Goal: Information Seeking & Learning: Learn about a topic

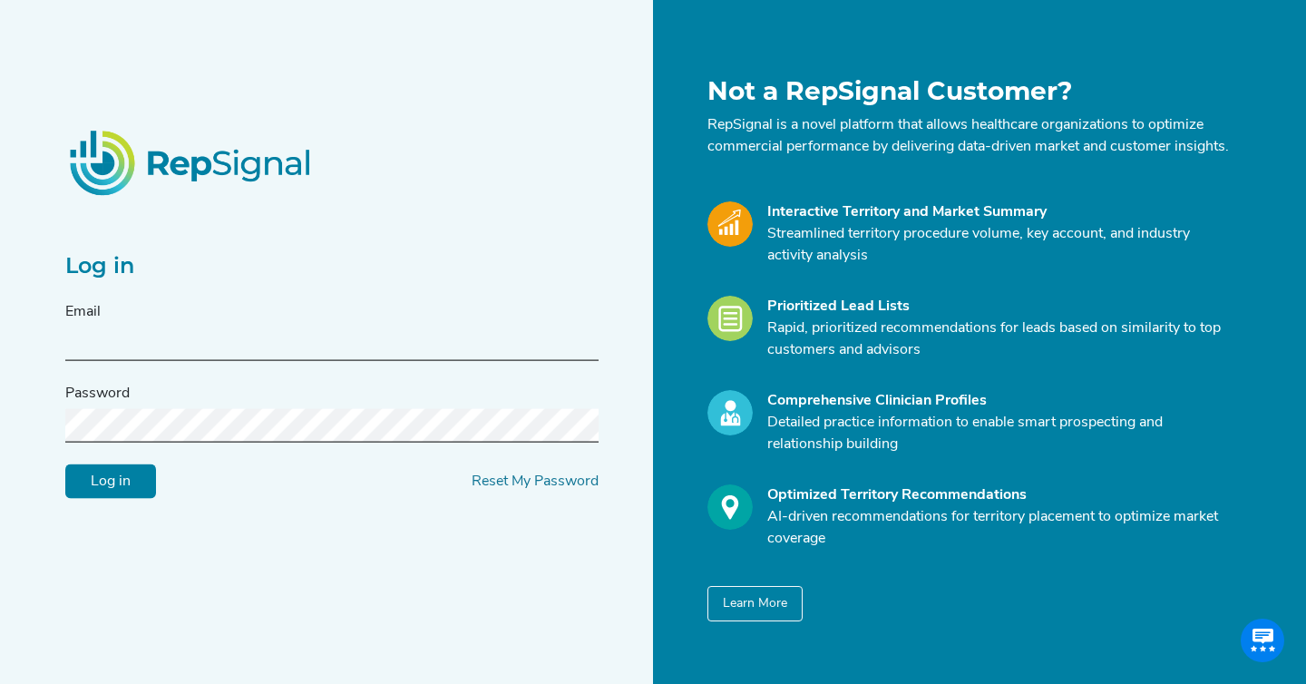
type input "[EMAIL_ADDRESS][DOMAIN_NAME]"
click at [95, 499] on input "Log in" at bounding box center [110, 481] width 91 height 34
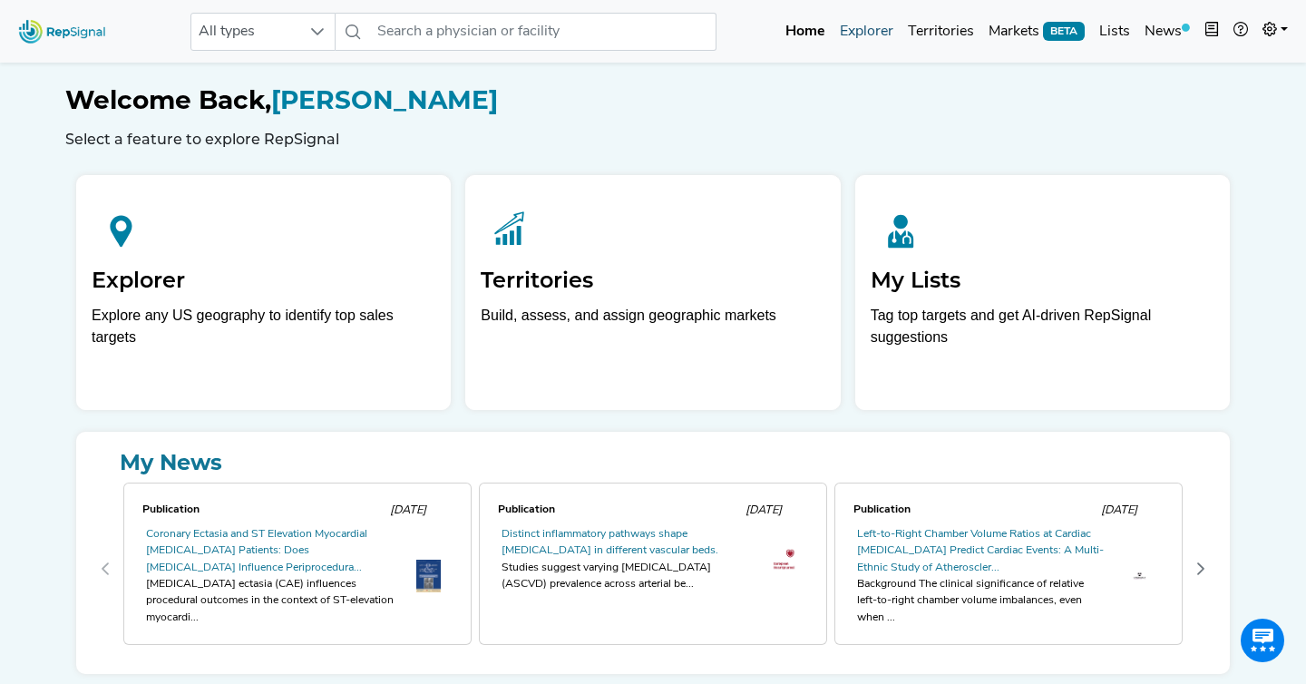
click at [883, 38] on link "Explorer" at bounding box center [867, 32] width 68 height 36
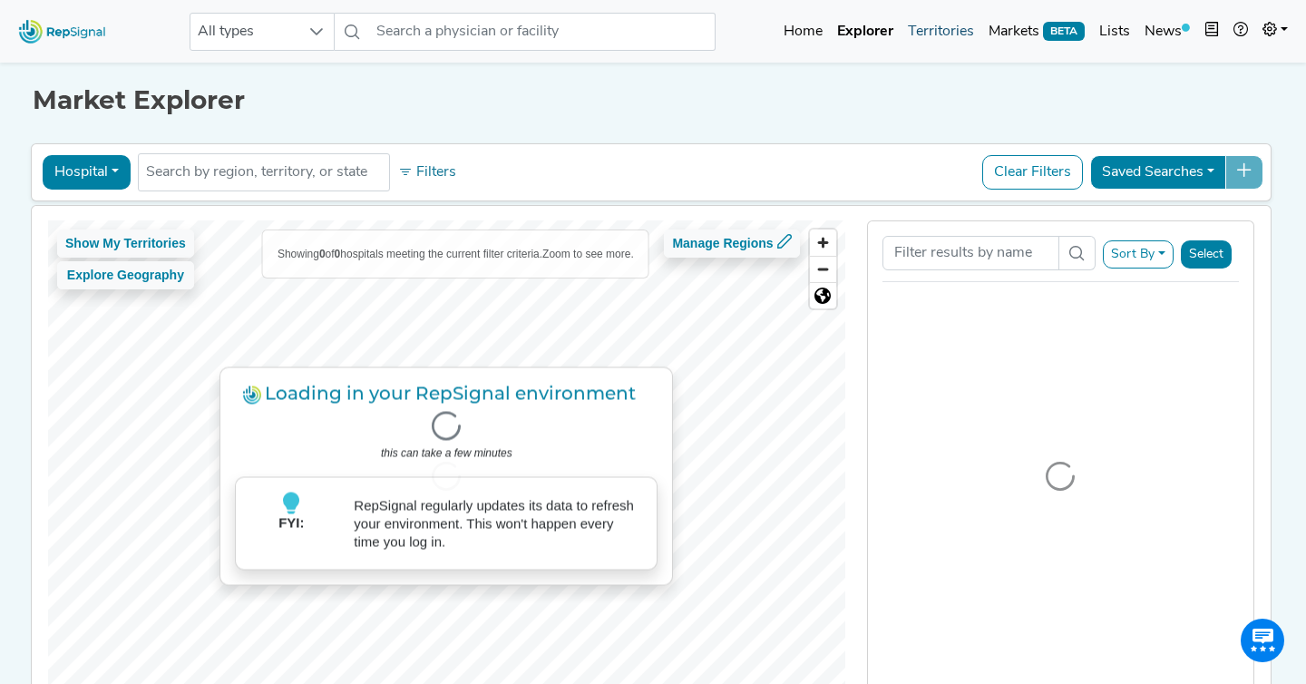
click at [943, 28] on link "Territories" at bounding box center [941, 32] width 81 height 36
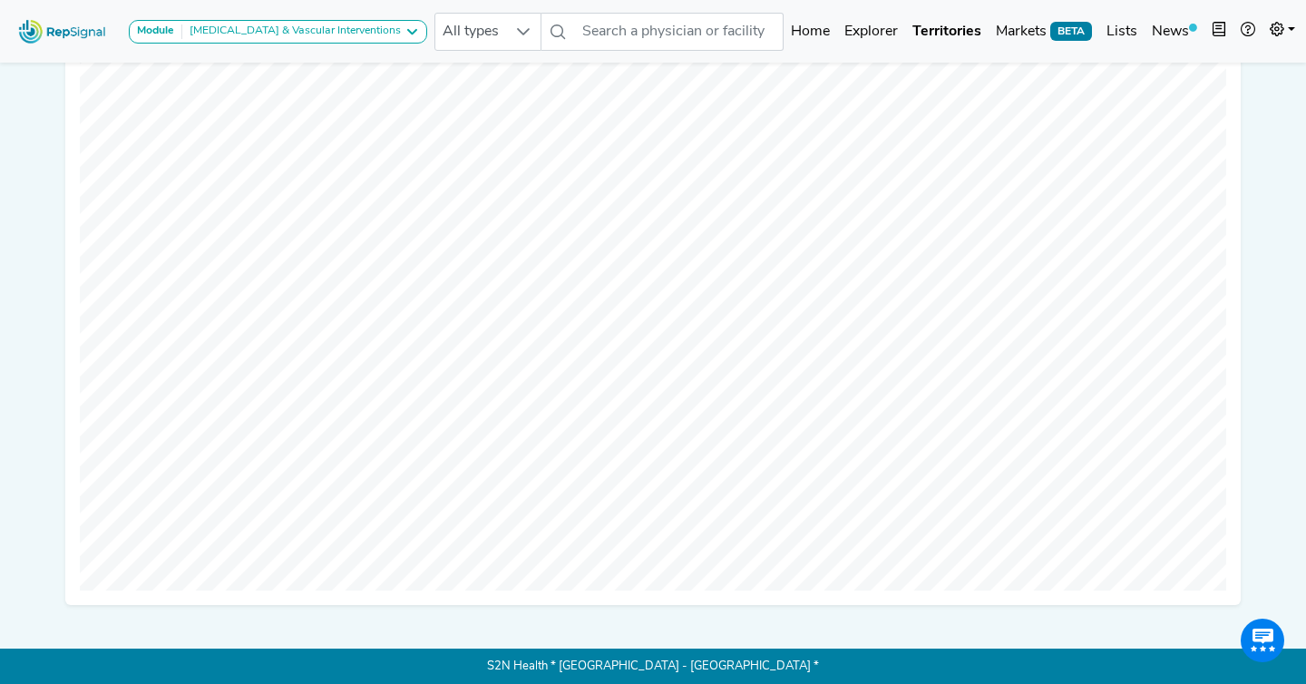
scroll to position [60, 0]
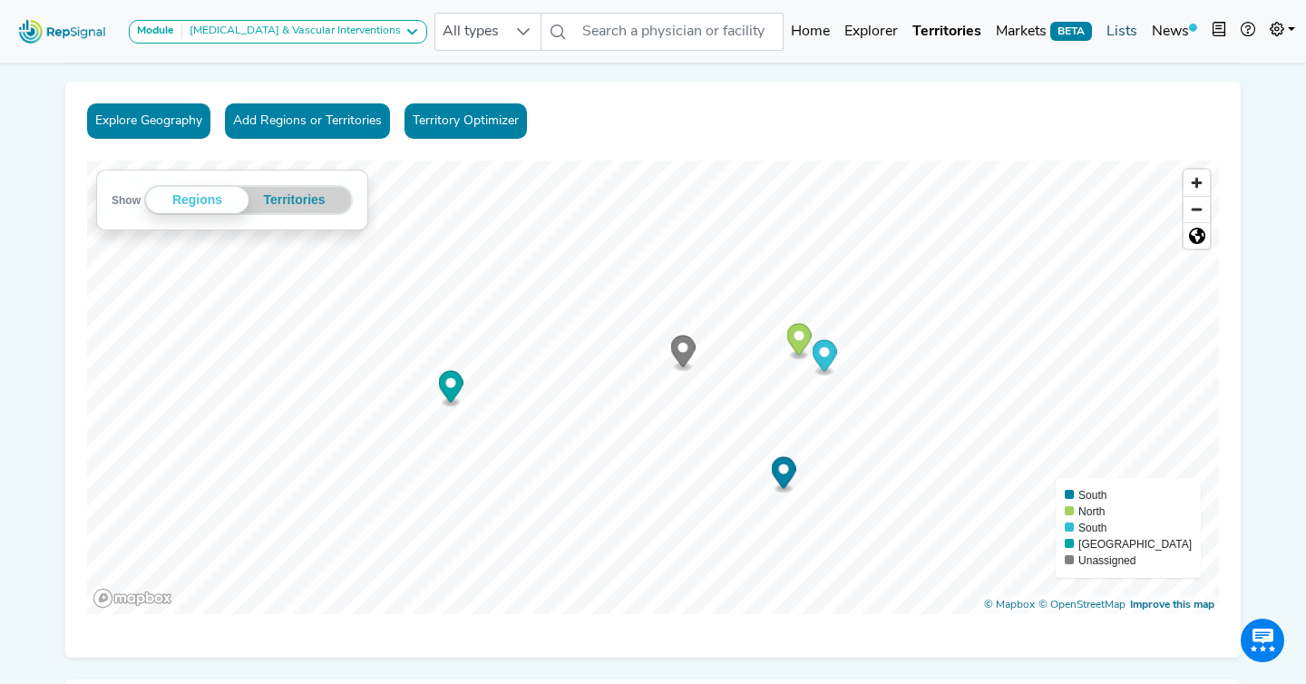
click at [1116, 28] on link "Lists" at bounding box center [1121, 32] width 45 height 36
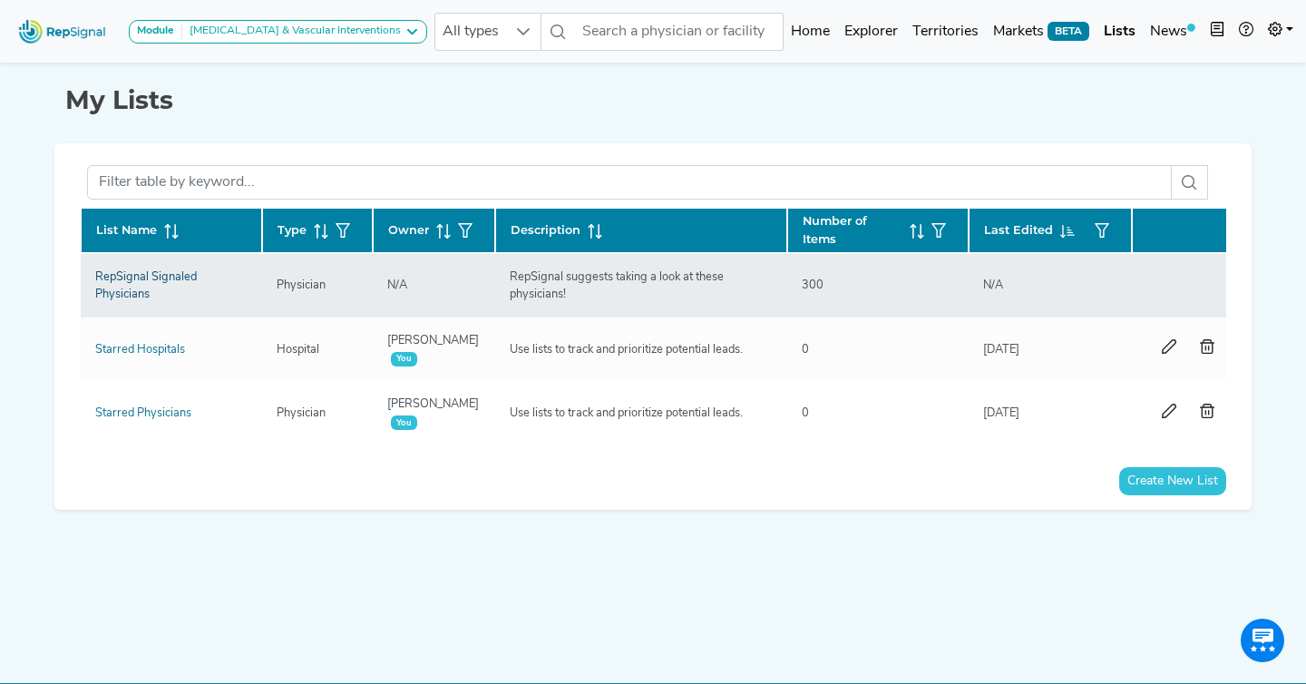
click at [146, 288] on link "RepSignal Signaled Physicians" at bounding box center [146, 285] width 102 height 29
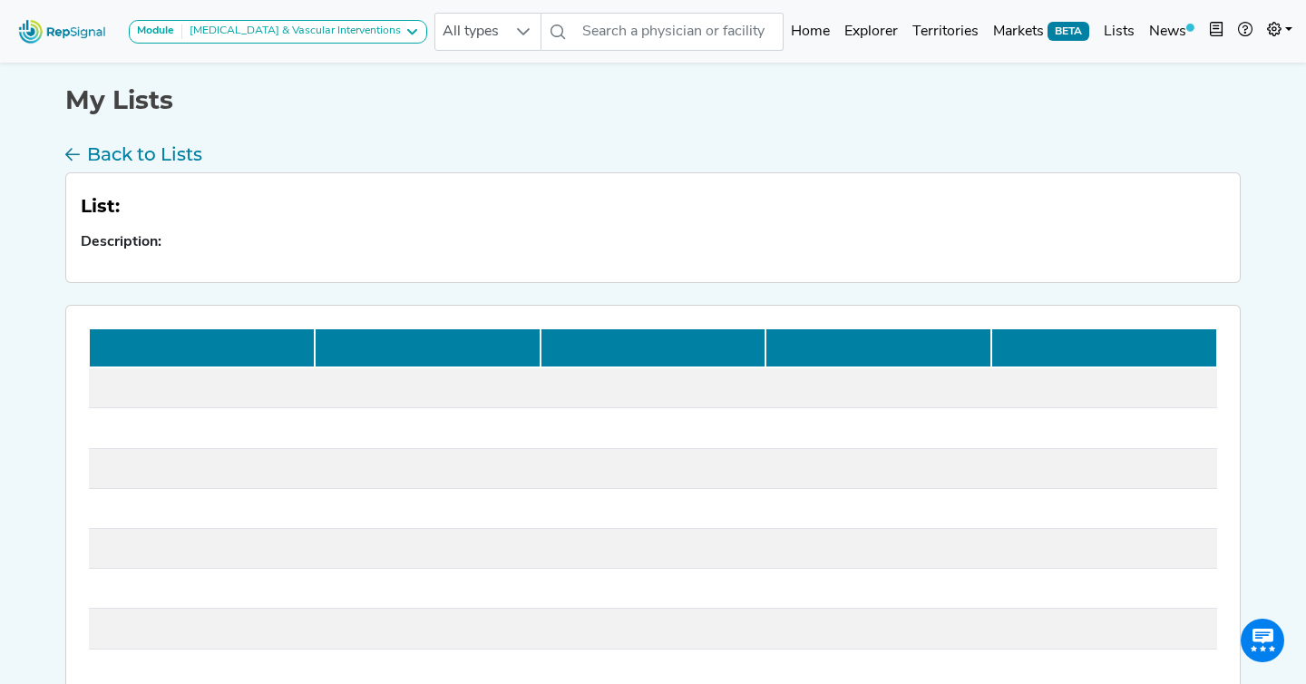
scroll to position [54, 0]
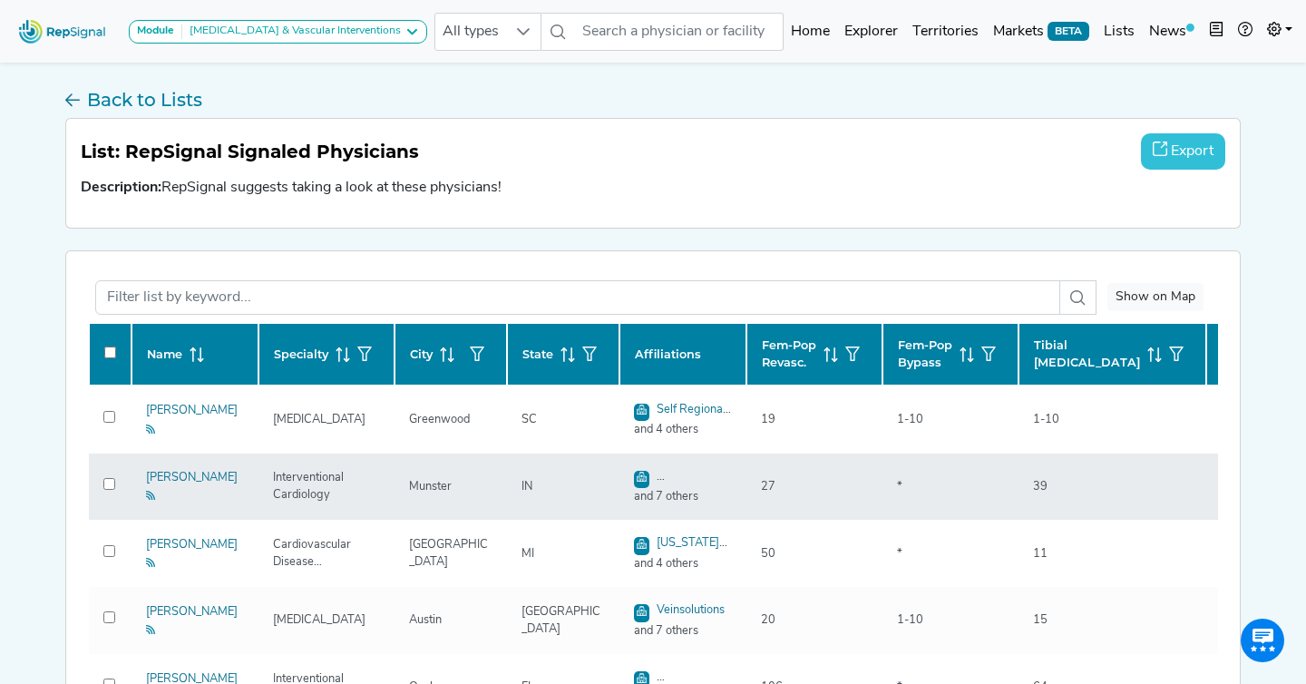
checkbox input "false"
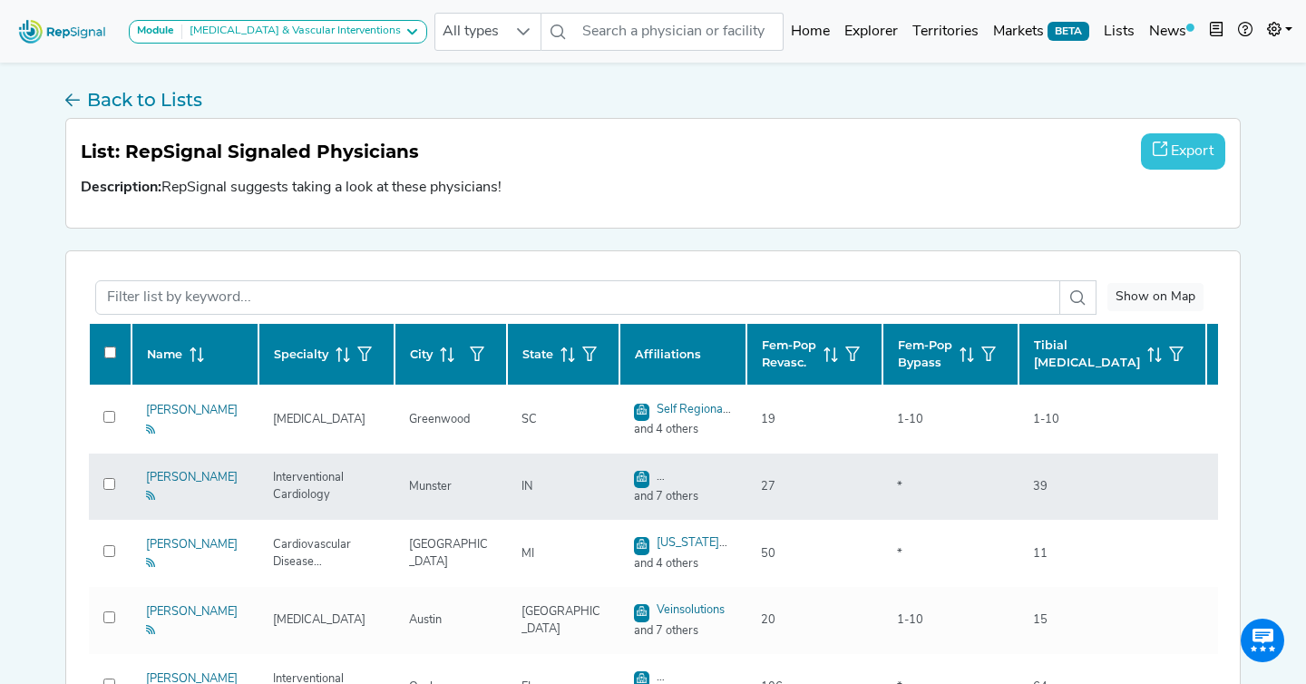
checkbox input "false"
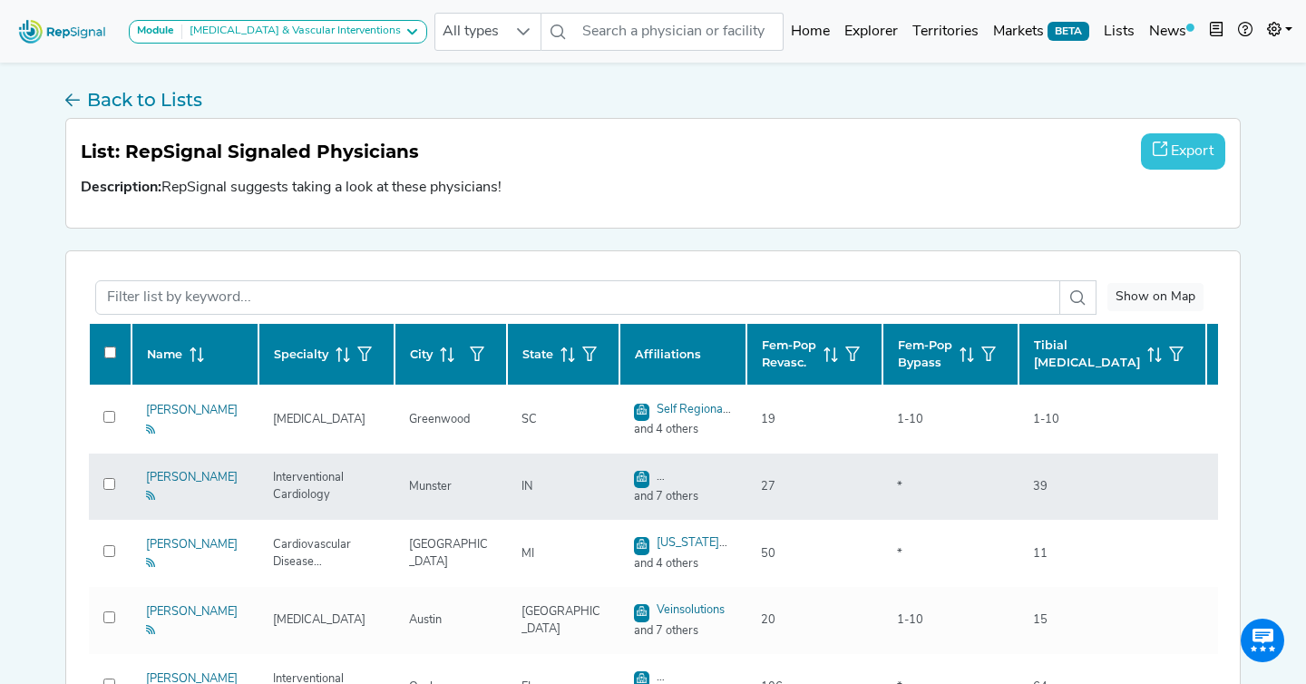
checkbox input "false"
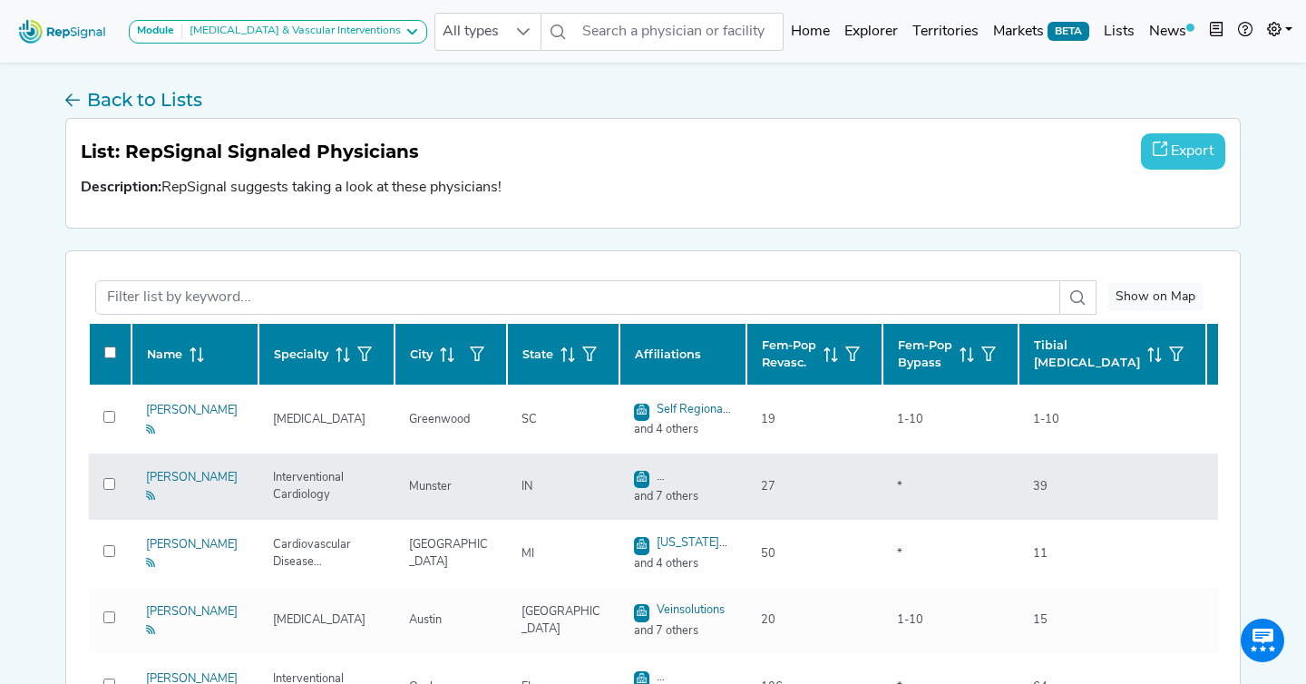
checkbox input "false"
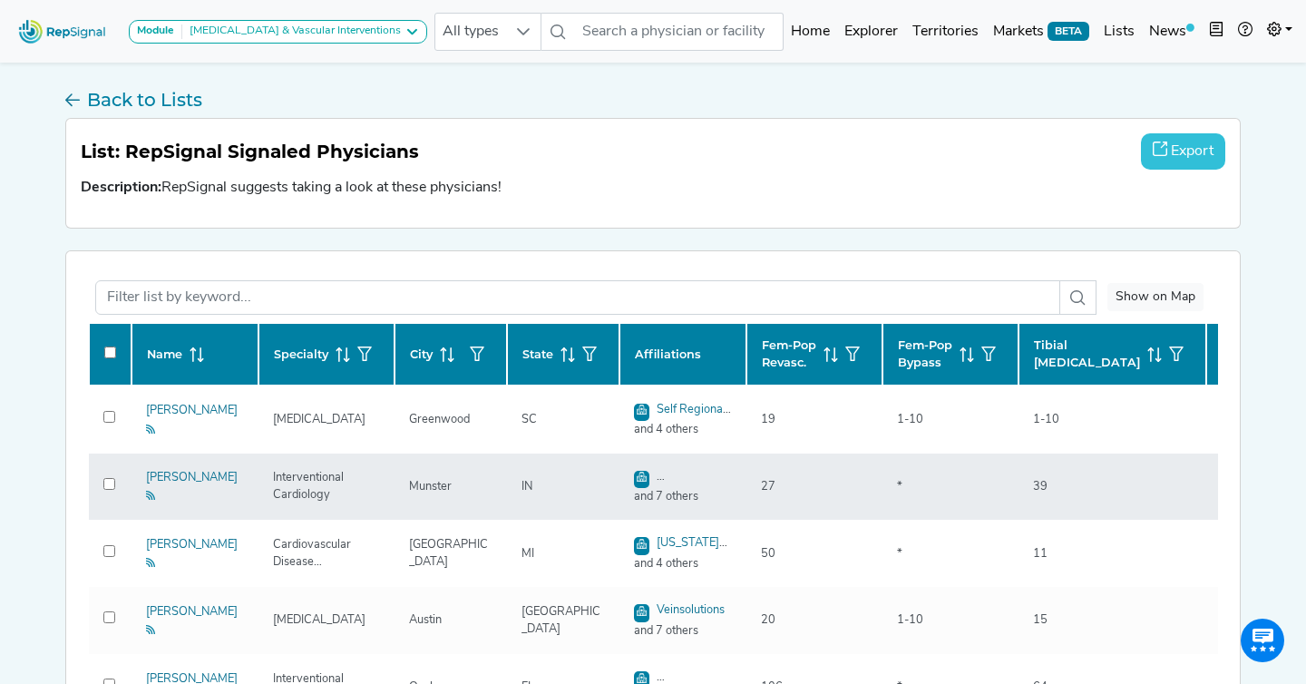
checkbox input "false"
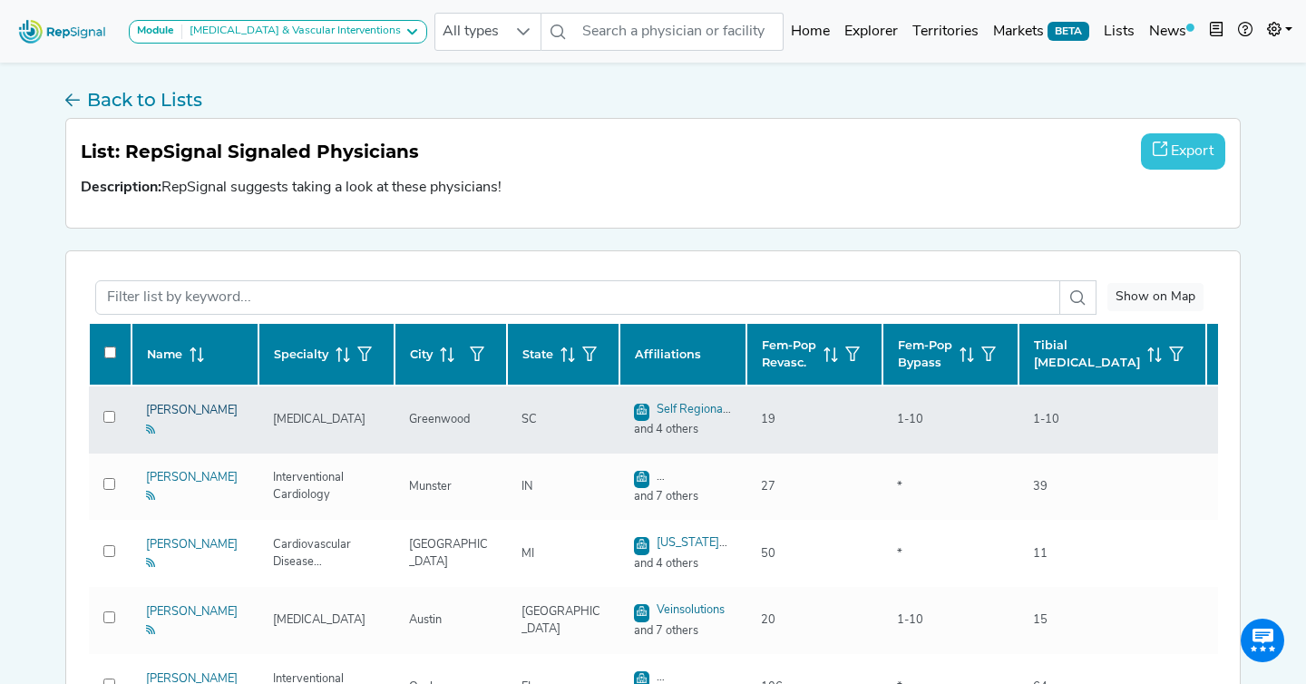
checkbox input "false"
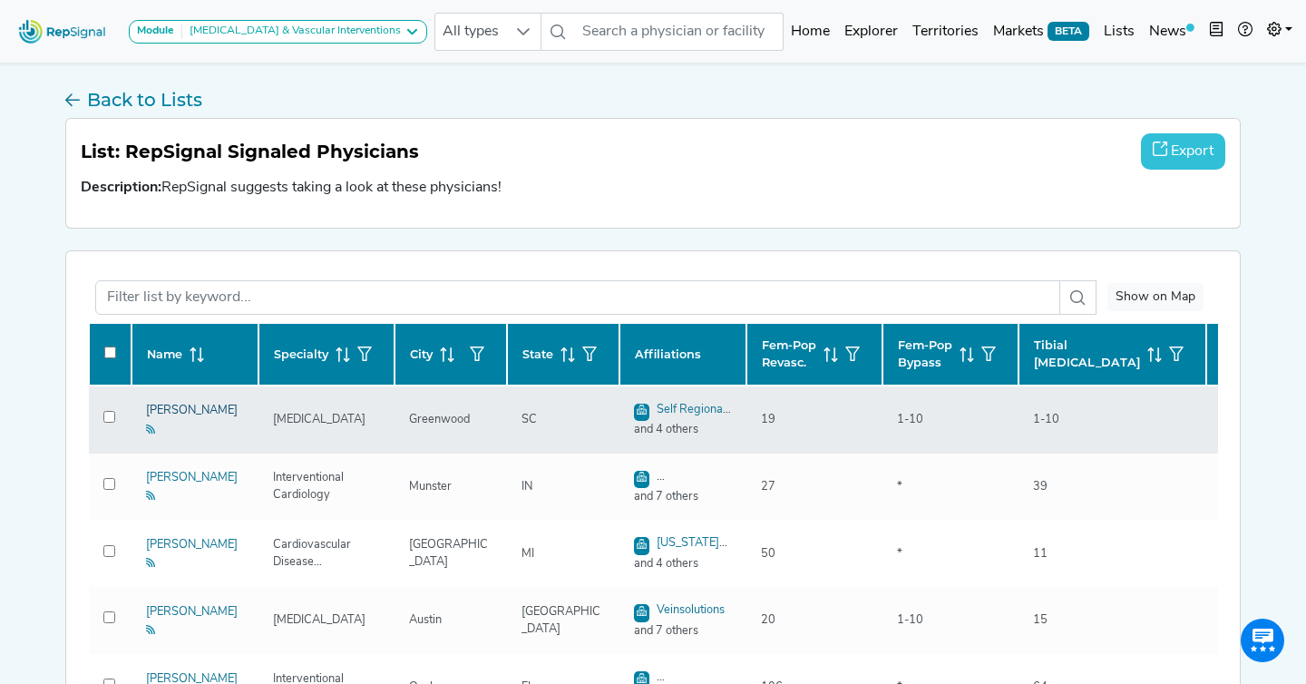
checkbox input "false"
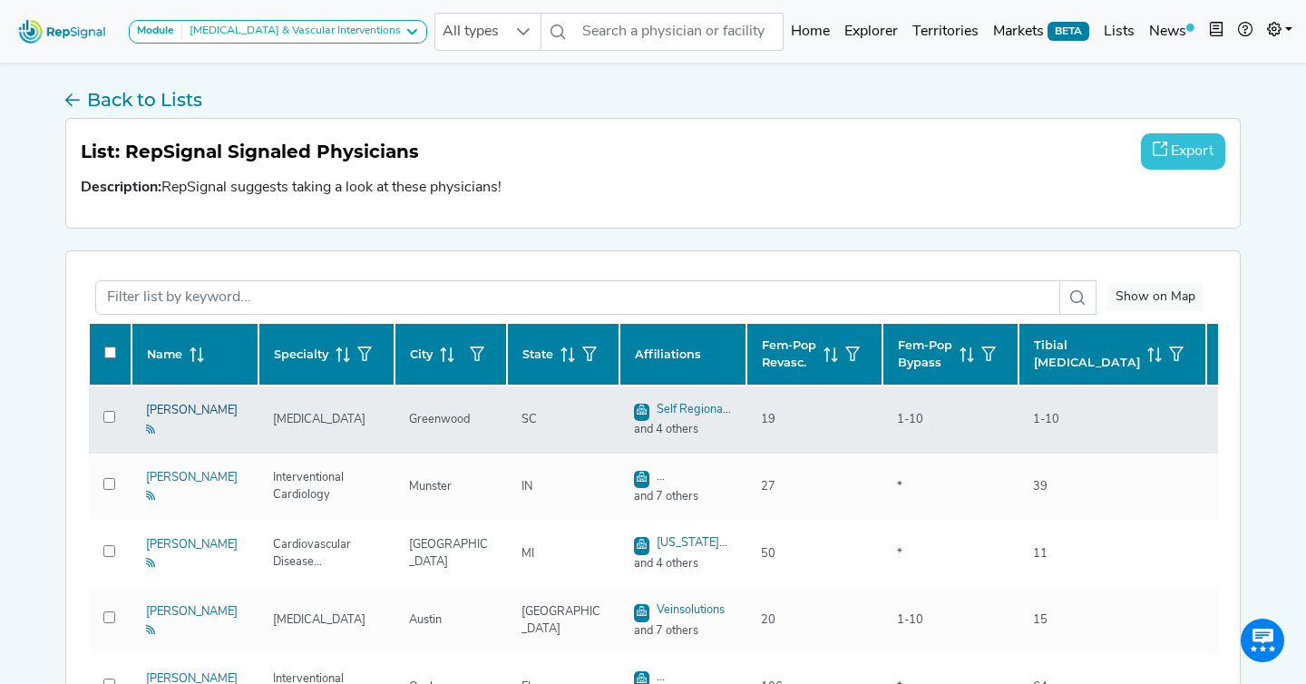
checkbox input "false"
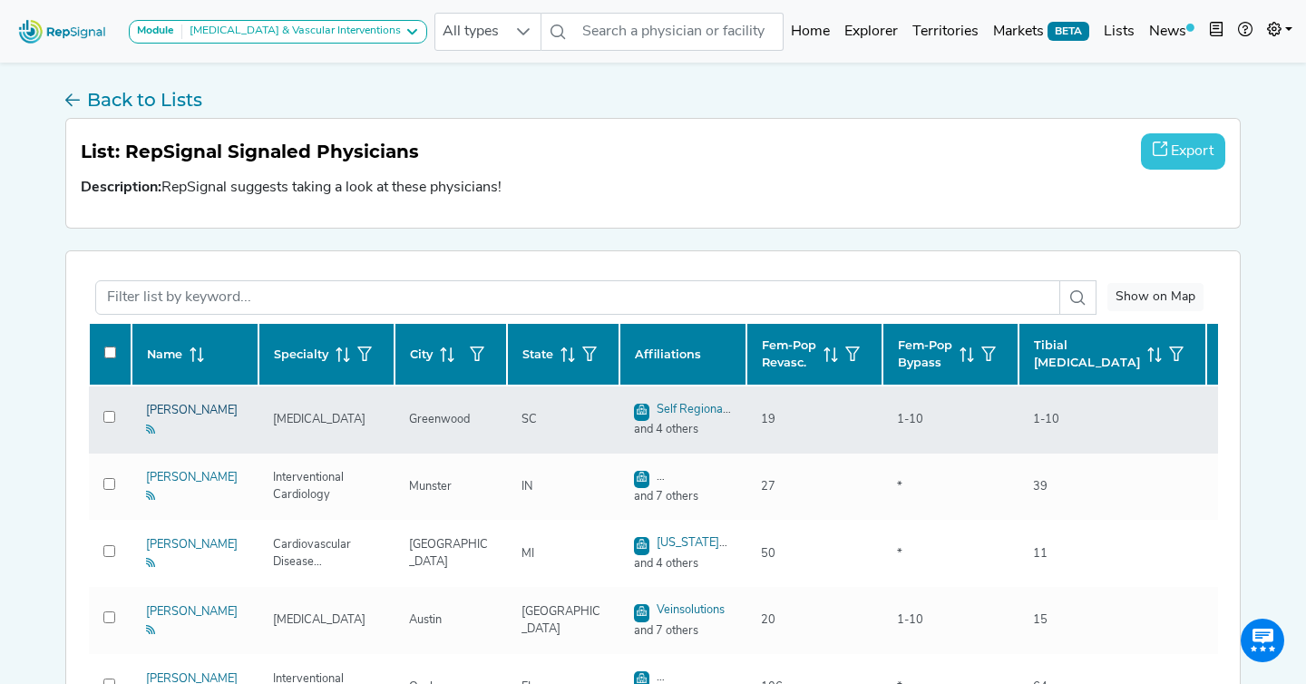
checkbox input "false"
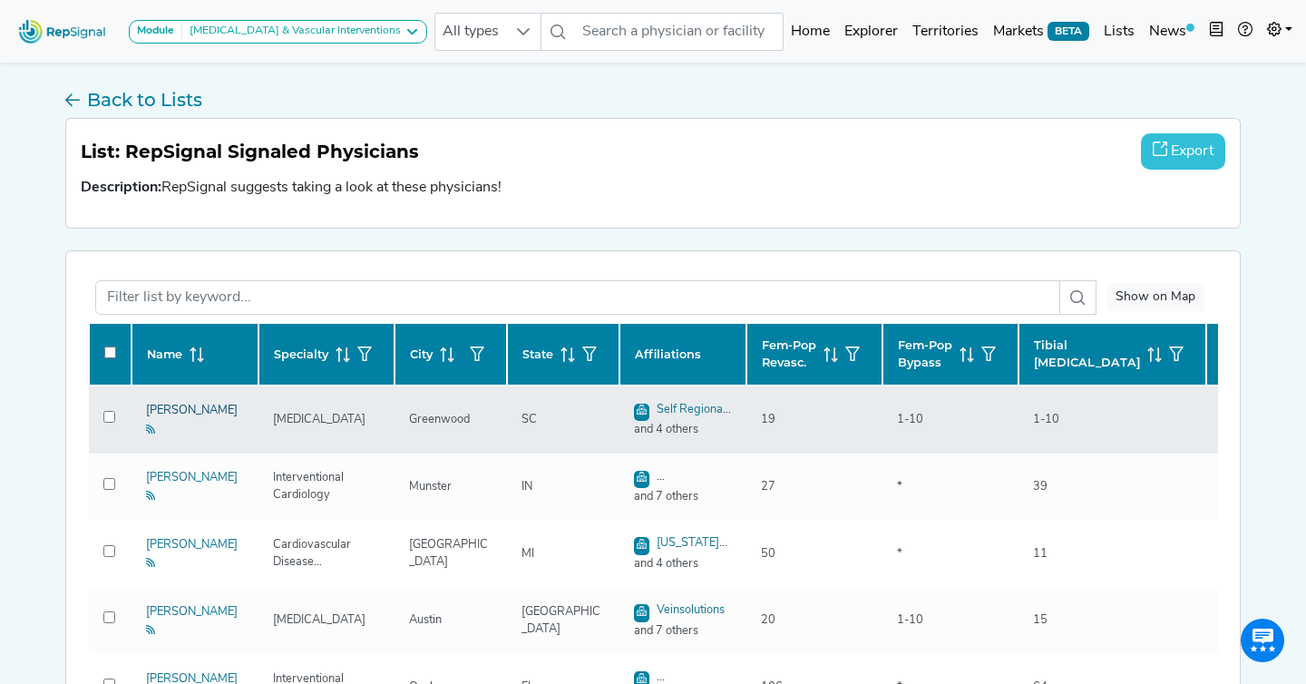
checkbox input "false"
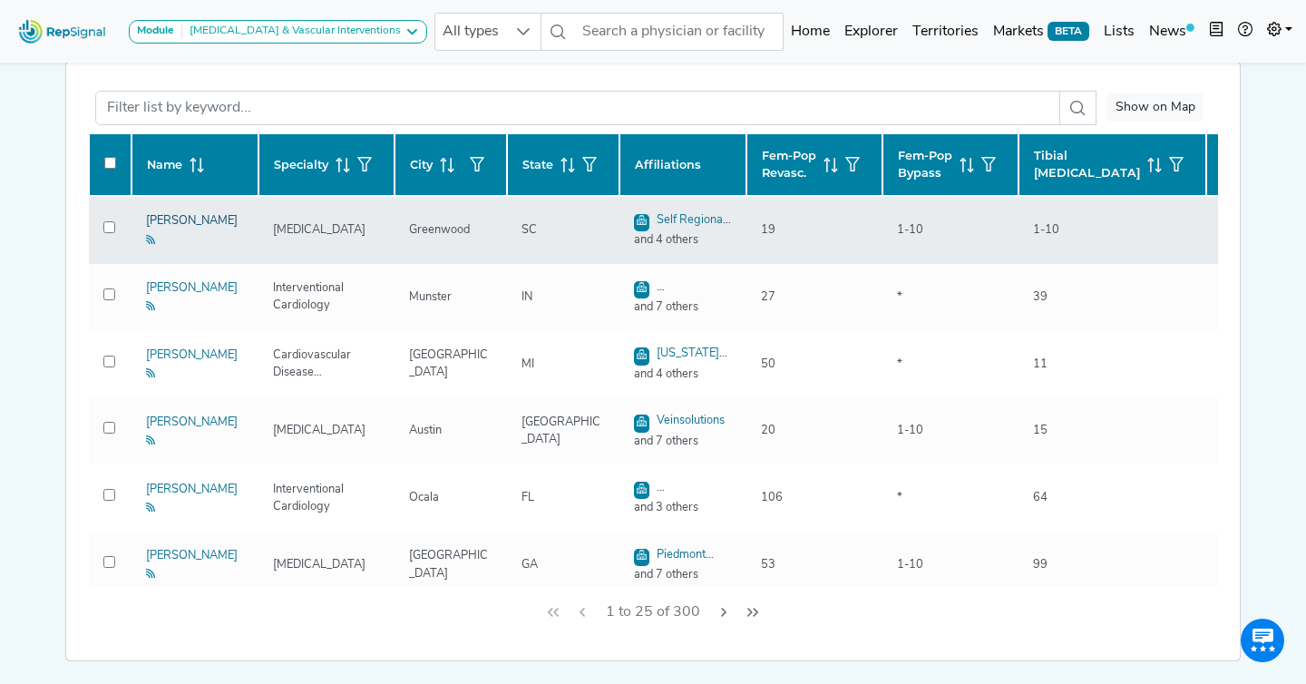
click at [165, 232] on link "[PERSON_NAME]" at bounding box center [192, 229] width 92 height 29
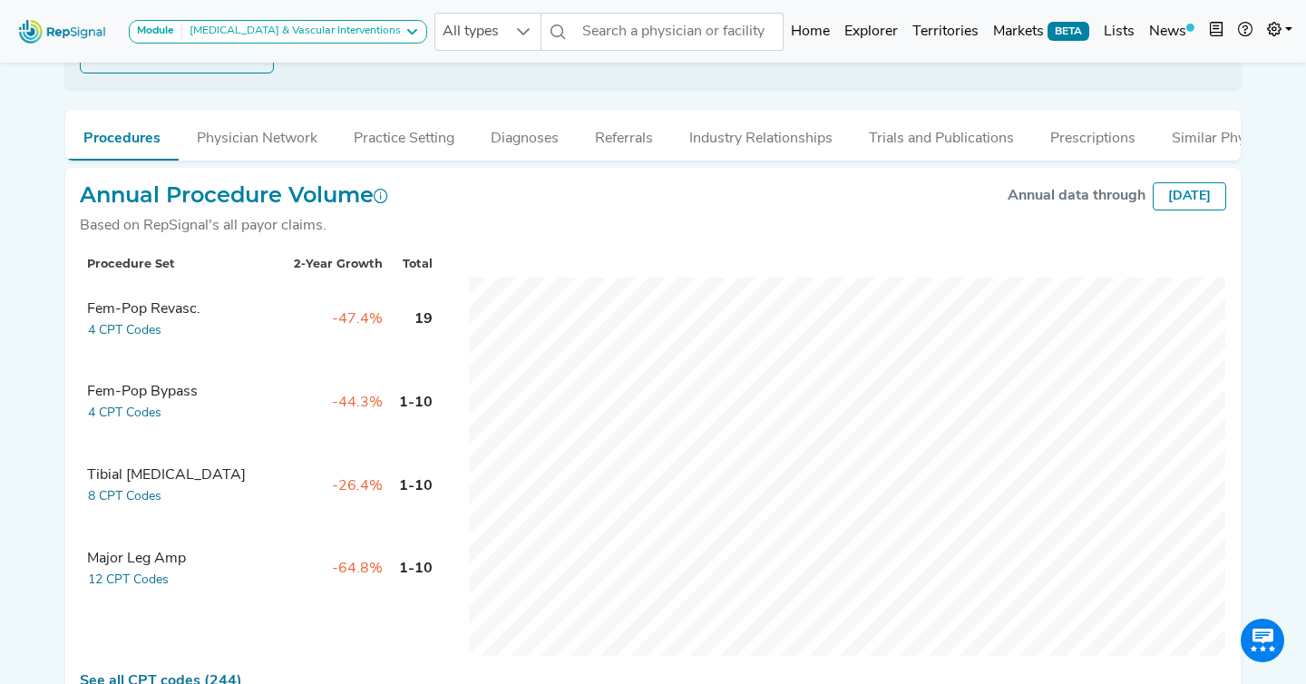
scroll to position [288, 0]
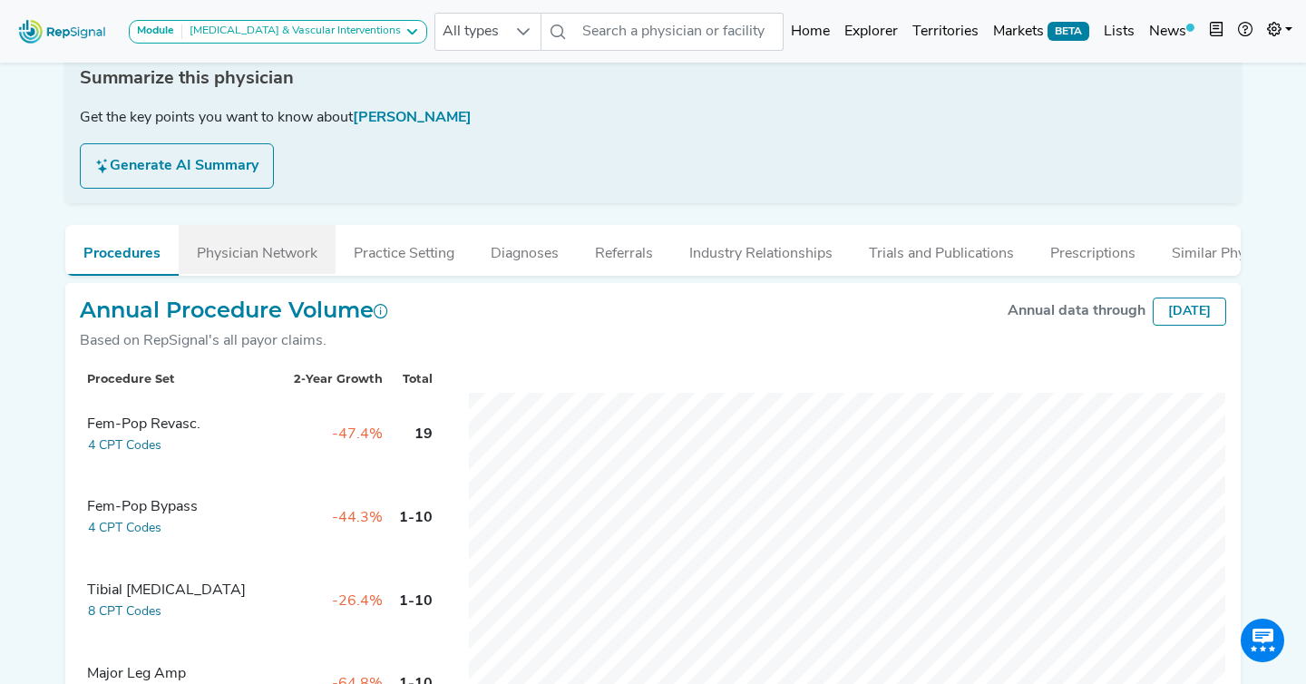
click at [261, 260] on button "Physician Network" at bounding box center [257, 249] width 157 height 49
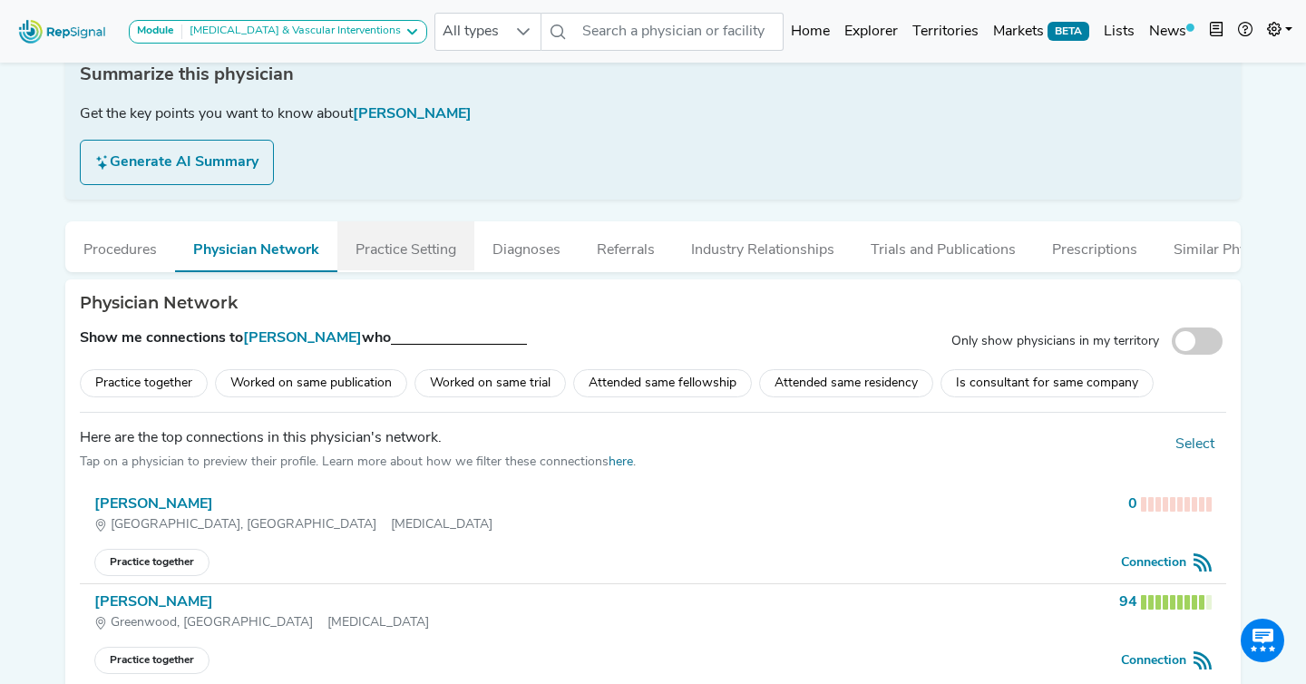
click at [426, 256] on button "Practice Setting" at bounding box center [405, 245] width 137 height 49
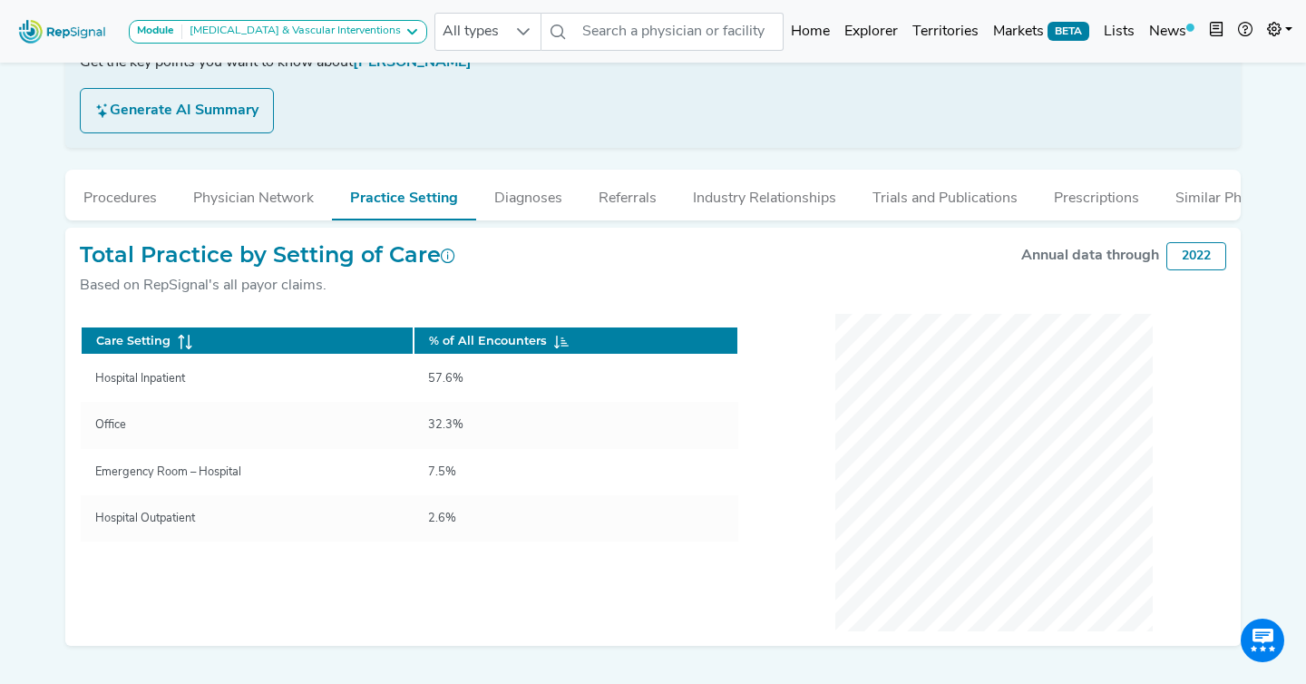
scroll to position [338, 0]
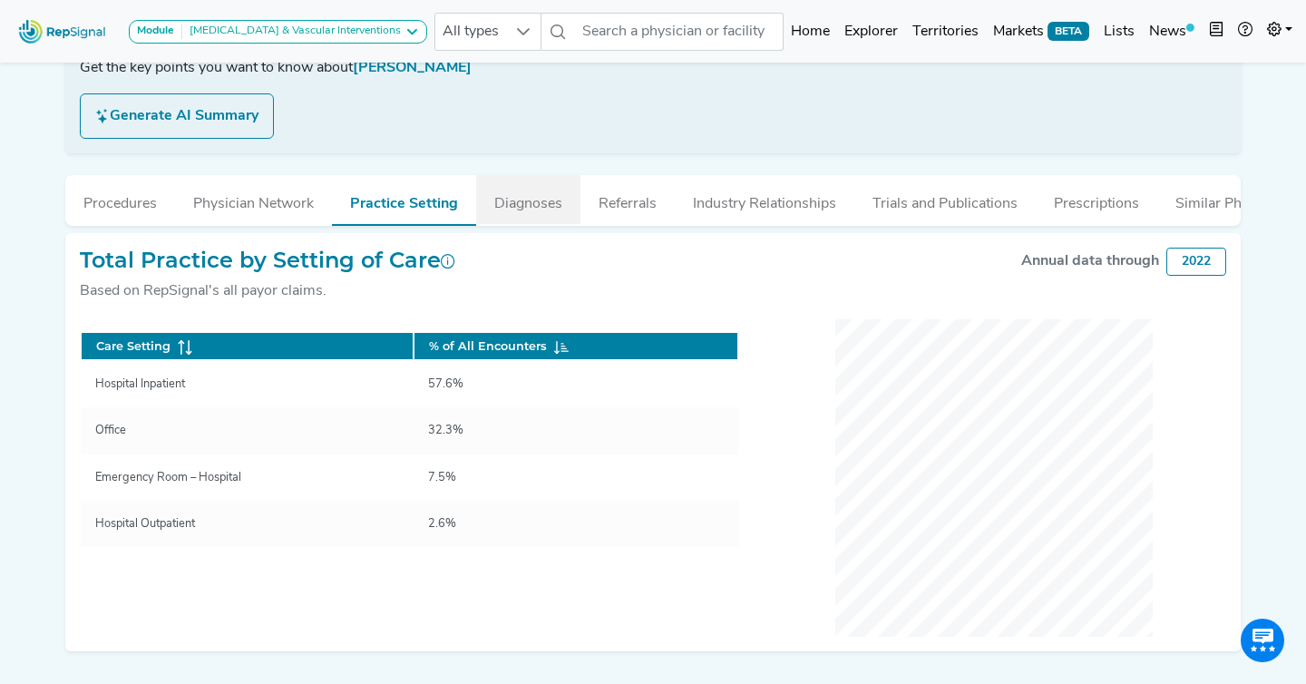
click at [551, 222] on button "Diagnoses" at bounding box center [528, 199] width 104 height 49
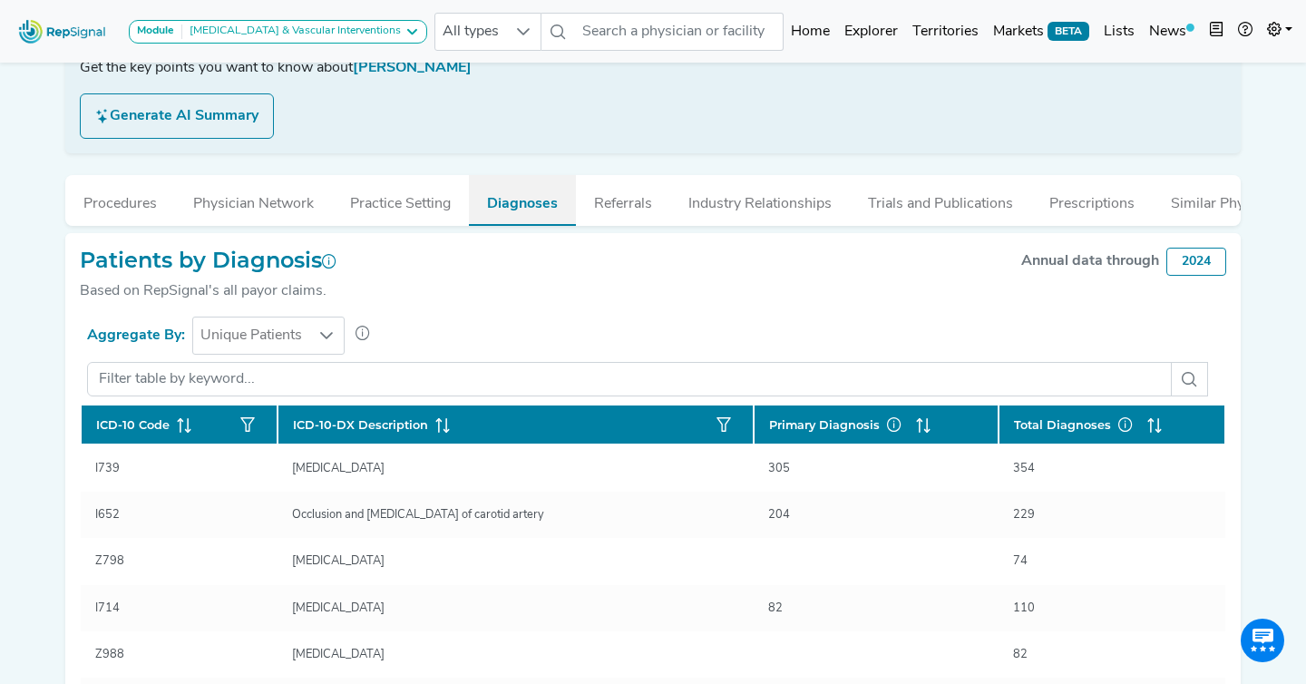
click at [551, 210] on button "Diagnoses" at bounding box center [522, 200] width 107 height 51
click at [650, 229] on div "[PERSON_NAME], [GEOGRAPHIC_DATA] Add to List Recent Lists: Starred Physicians C…" at bounding box center [652, 324] width 1197 height 1202
click at [632, 218] on button "Referrals" at bounding box center [623, 199] width 94 height 49
